Goal: Task Accomplishment & Management: Use online tool/utility

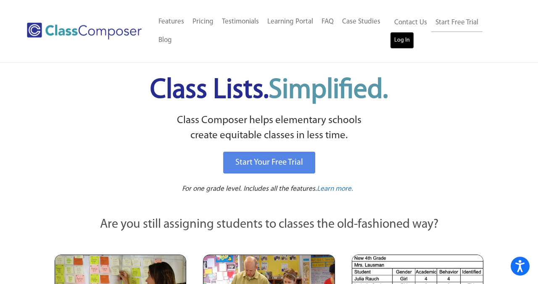
click at [404, 42] on link "Log In" at bounding box center [402, 40] width 24 height 17
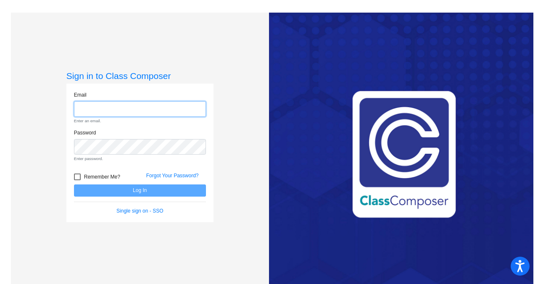
type input "[PERSON_NAME][EMAIL_ADDRESS][DOMAIN_NAME]"
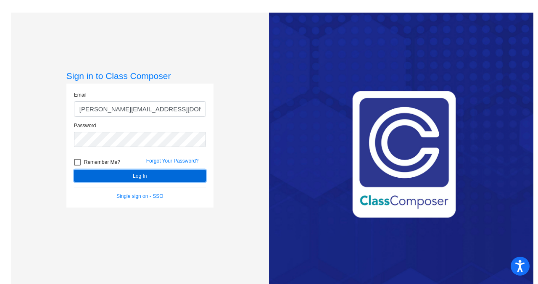
click at [126, 179] on button "Log In" at bounding box center [140, 176] width 132 height 12
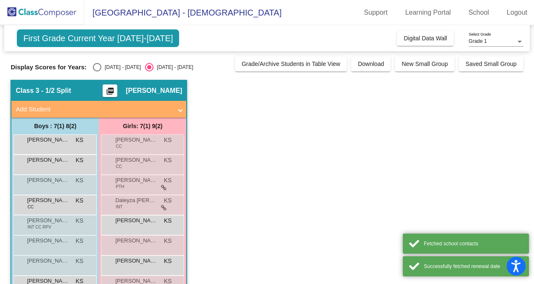
click at [97, 65] on div "Select an option" at bounding box center [97, 67] width 8 height 8
click at [97, 71] on input "[DATE] - [DATE]" at bounding box center [97, 71] width 0 height 0
radio input "true"
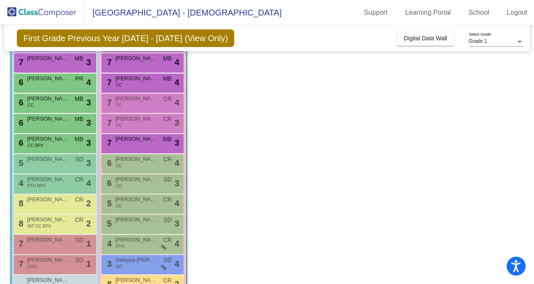
scroll to position [161, 0]
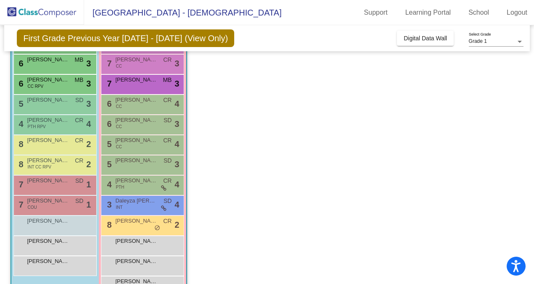
click at [138, 193] on div "4 [PERSON_NAME] PTH CR lock do_not_disturb_alt 4" at bounding box center [142, 185] width 83 height 20
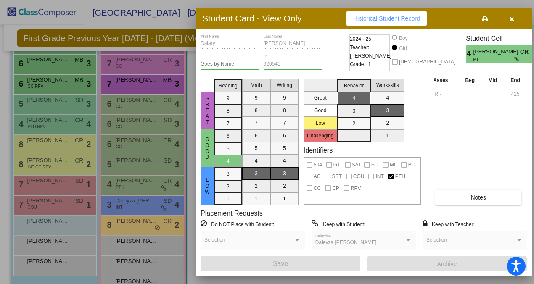
click at [136, 203] on div at bounding box center [267, 142] width 534 height 284
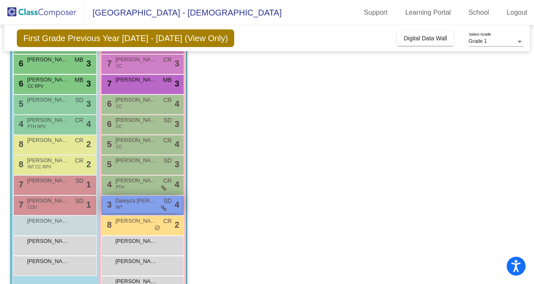
click at [138, 206] on div "3 Daleyza [PERSON_NAME] INT SD lock do_not_disturb_alt 4" at bounding box center [142, 204] width 80 height 17
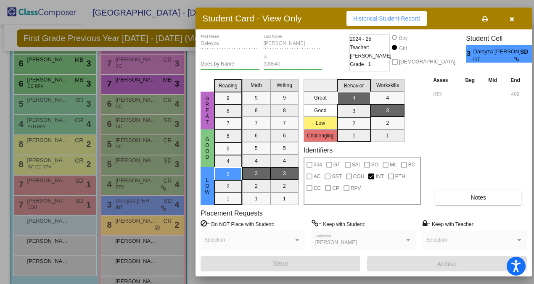
scroll to position [0, 0]
click at [56, 195] on div at bounding box center [267, 142] width 534 height 284
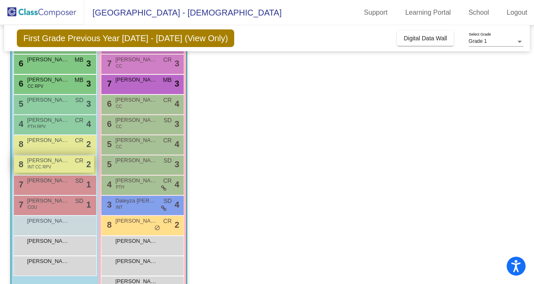
click at [42, 157] on span "[PERSON_NAME]" at bounding box center [48, 160] width 42 height 8
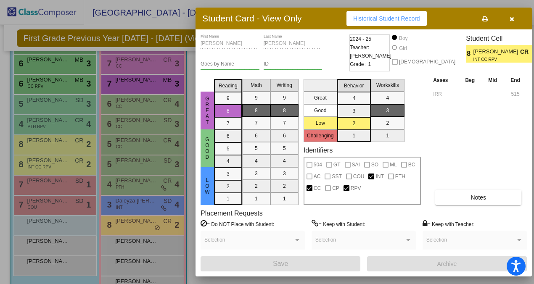
click at [46, 168] on div at bounding box center [267, 142] width 534 height 284
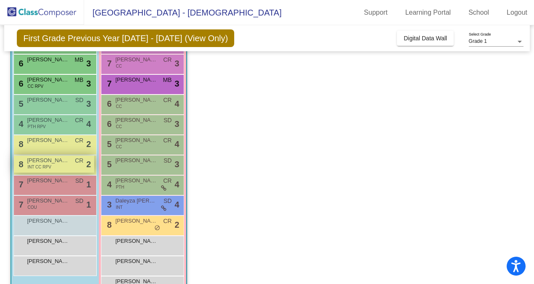
click at [46, 170] on span "INT CC RPV" at bounding box center [39, 167] width 24 height 6
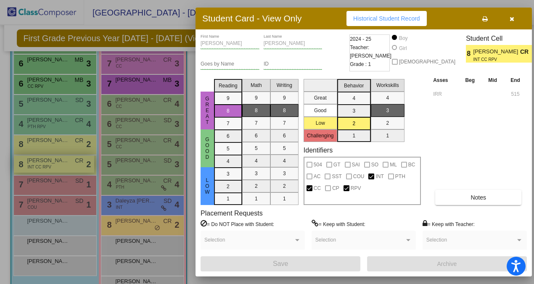
click at [46, 170] on div at bounding box center [267, 142] width 534 height 284
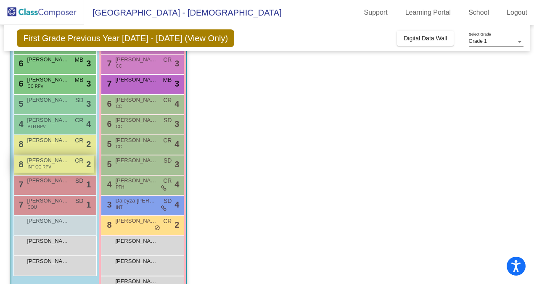
click at [46, 170] on span "INT CC RPV" at bounding box center [39, 167] width 24 height 6
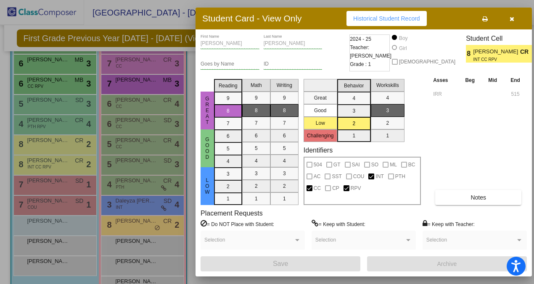
click at [509, 19] on button "button" at bounding box center [511, 18] width 27 height 15
